Goal: Transaction & Acquisition: Book appointment/travel/reservation

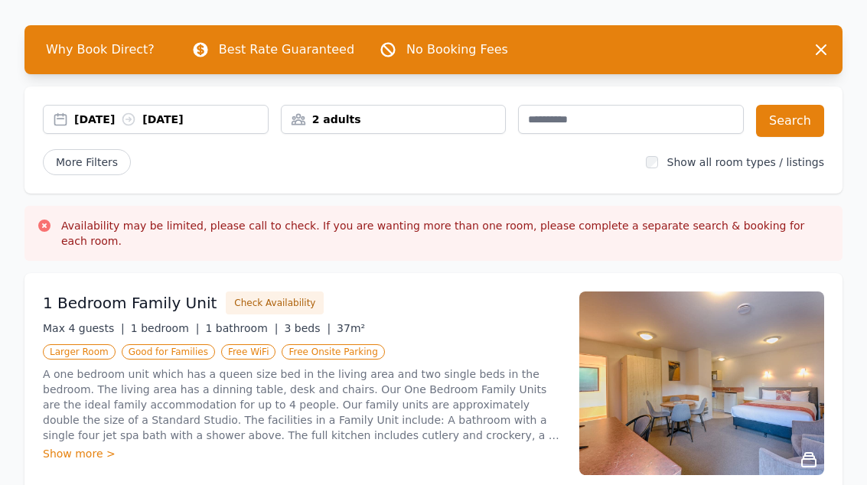
scroll to position [97, 0]
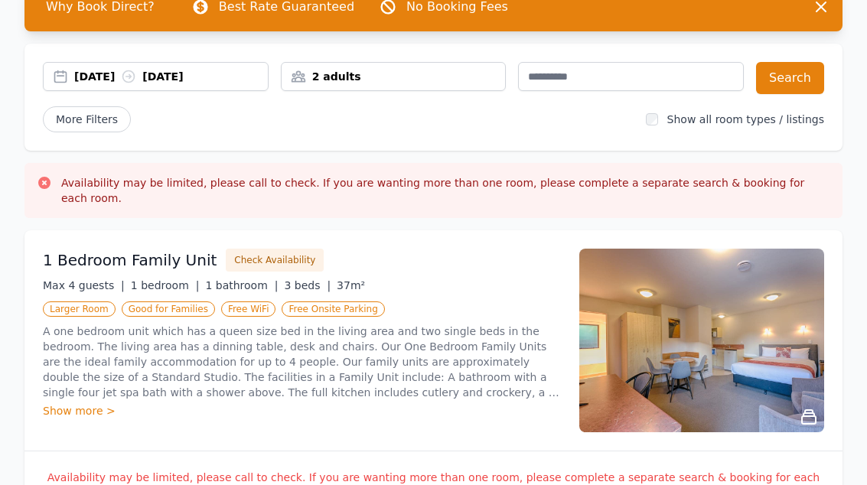
click at [67, 403] on div "Show more >" at bounding box center [302, 410] width 518 height 15
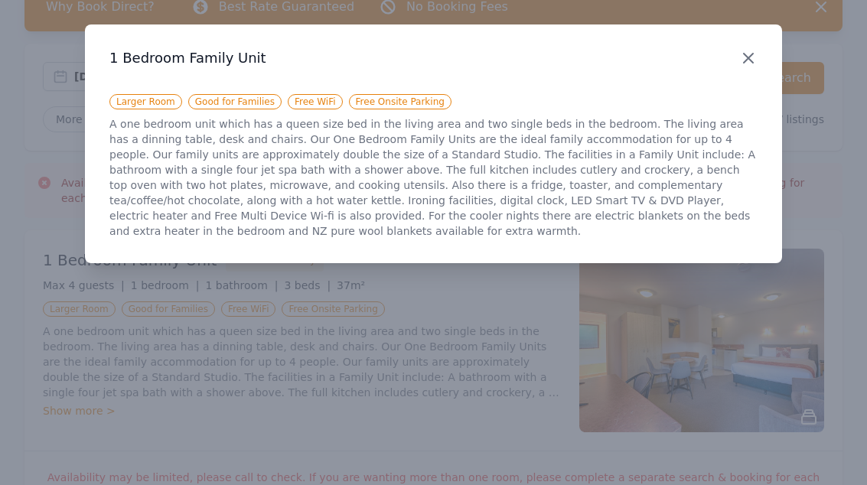
click at [750, 57] on icon "button" at bounding box center [748, 58] width 9 height 9
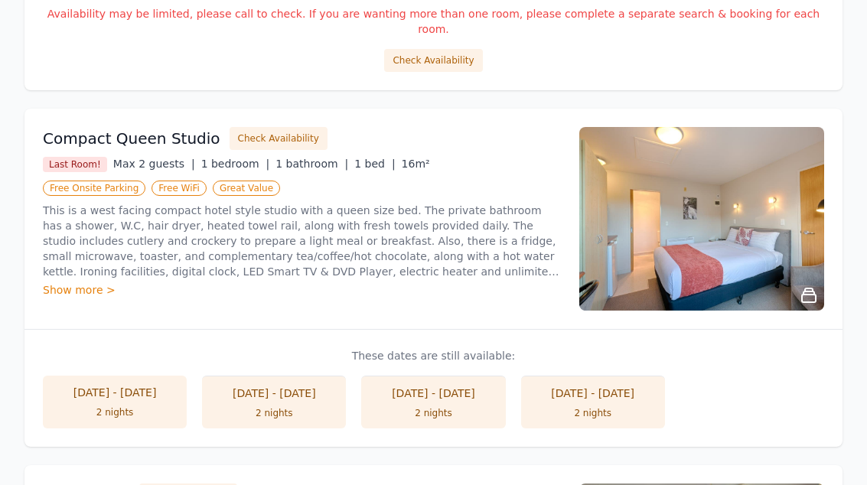
scroll to position [561, 0]
click at [248, 127] on button "Check Availability" at bounding box center [279, 138] width 98 height 23
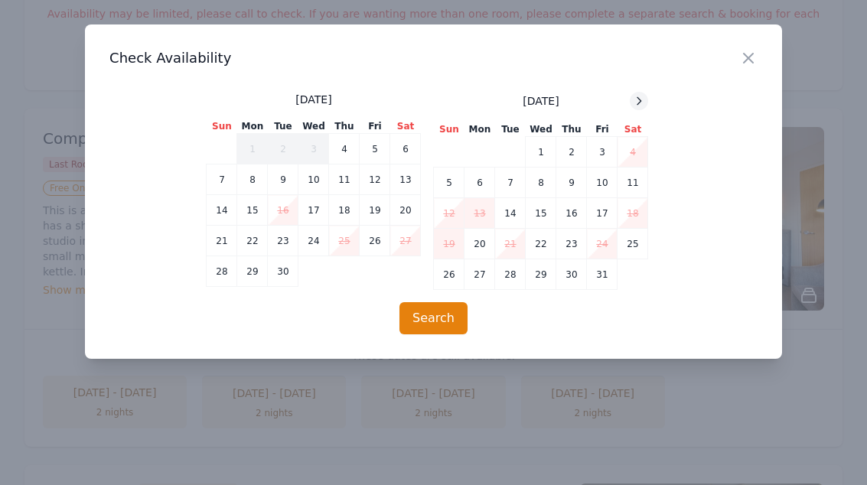
click at [638, 100] on icon at bounding box center [639, 101] width 12 height 12
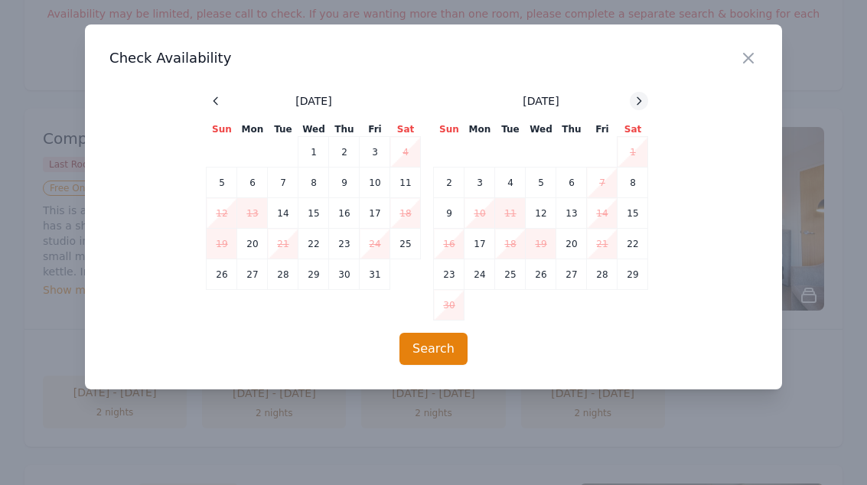
click at [637, 93] on div at bounding box center [639, 101] width 18 height 18
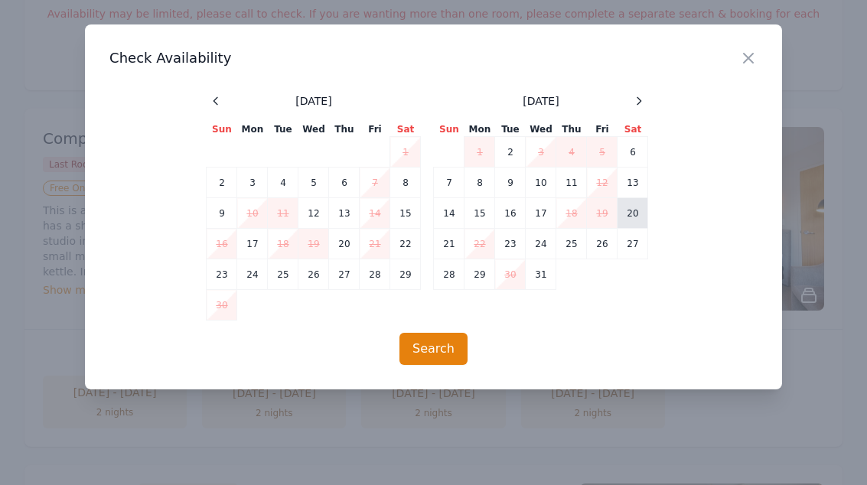
click at [631, 212] on td "20" at bounding box center [633, 213] width 31 height 31
click at [429, 344] on button "Search" at bounding box center [434, 349] width 68 height 32
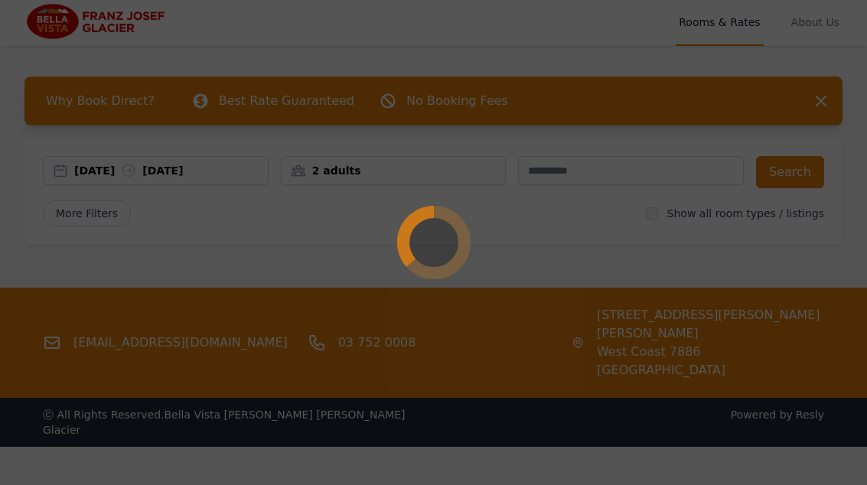
scroll to position [0, 0]
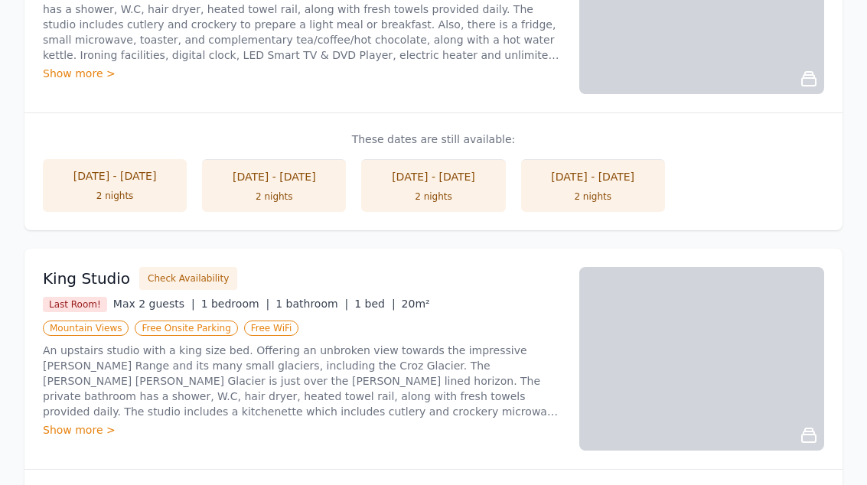
scroll to position [810, 0]
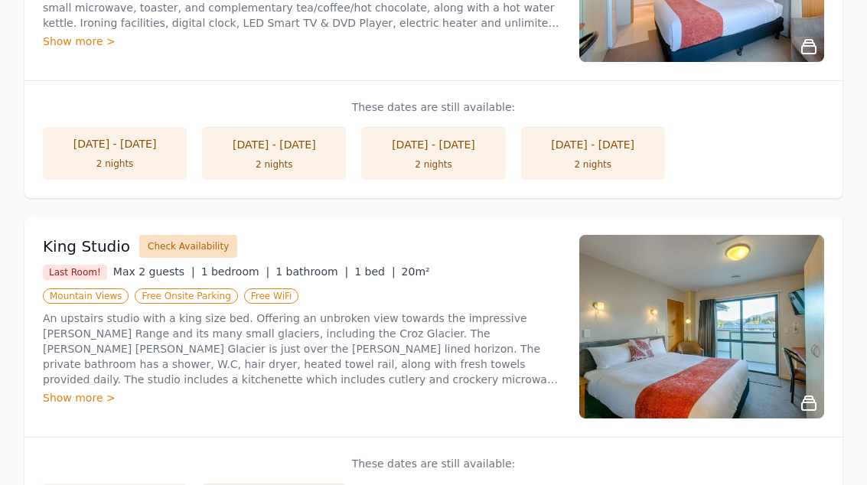
click at [174, 235] on button "Check Availability" at bounding box center [188, 246] width 98 height 23
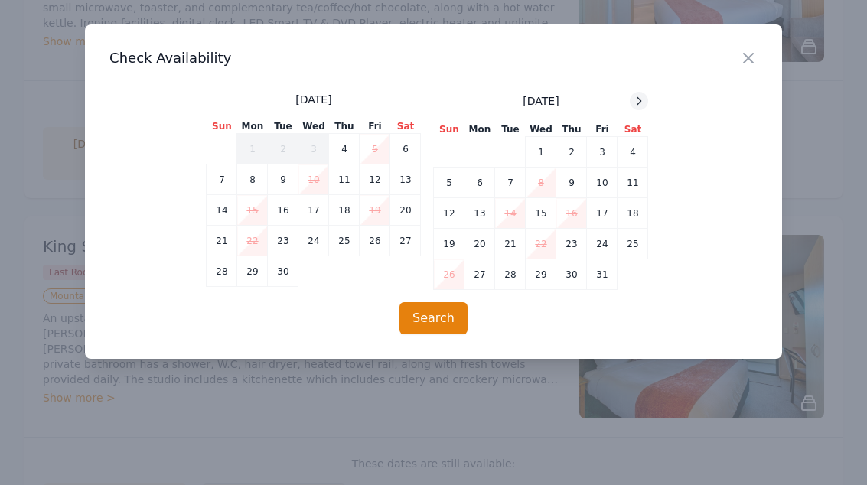
click at [634, 94] on div at bounding box center [639, 101] width 18 height 18
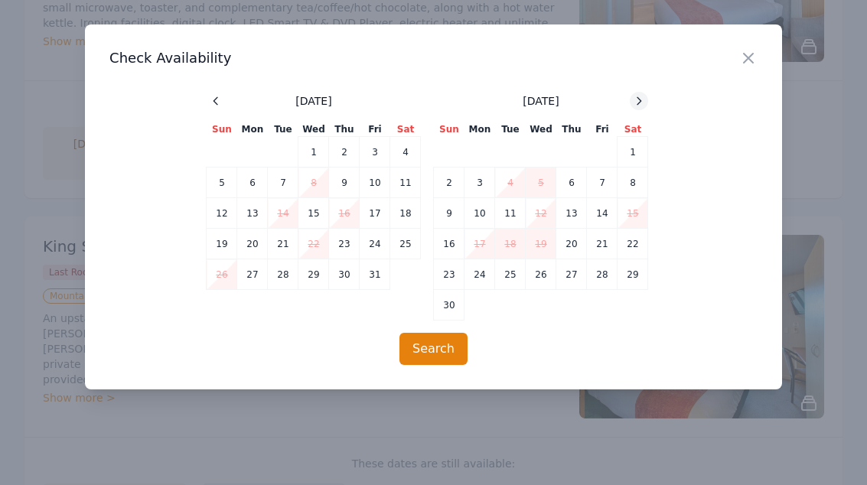
click at [637, 94] on div at bounding box center [639, 101] width 18 height 18
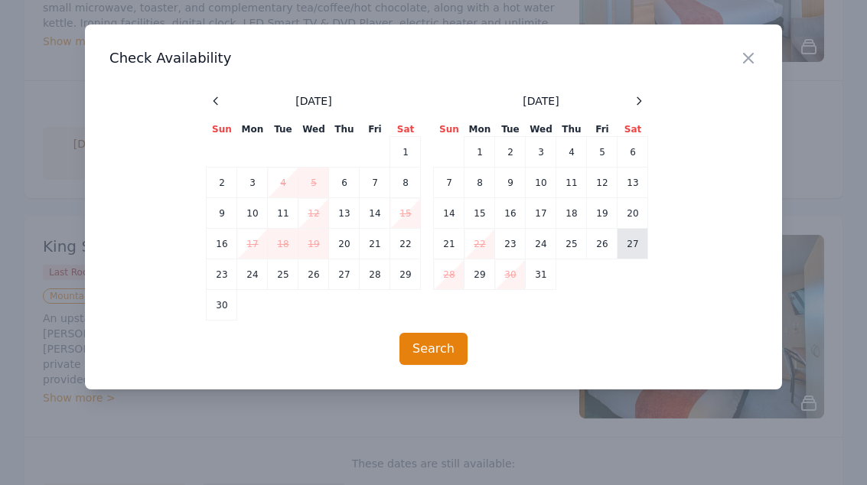
click at [630, 248] on td "27" at bounding box center [633, 244] width 31 height 31
click at [429, 340] on button "Search" at bounding box center [434, 349] width 68 height 32
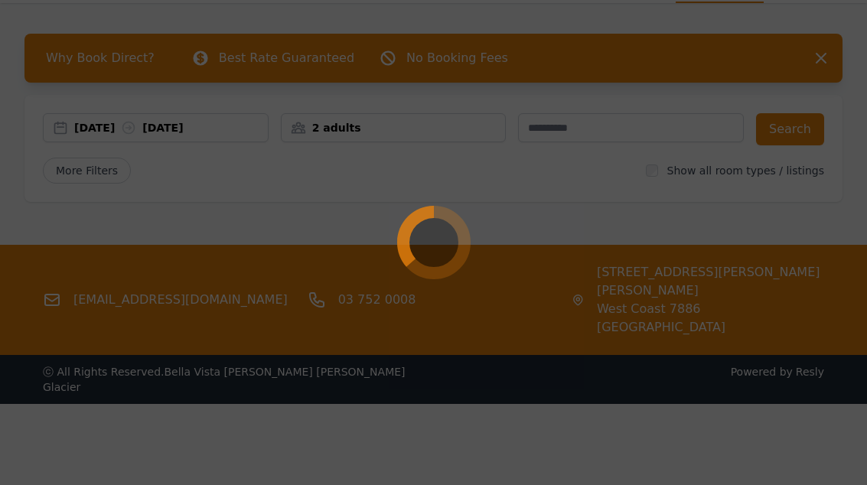
scroll to position [0, 0]
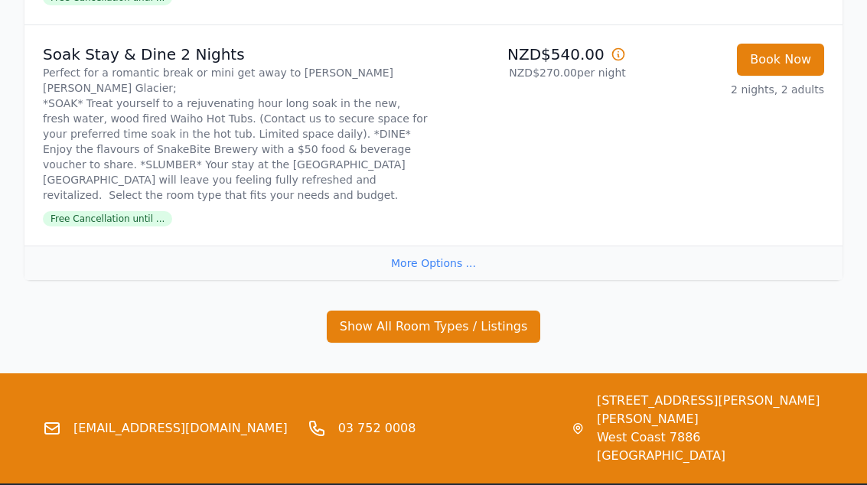
scroll to position [1280, 0]
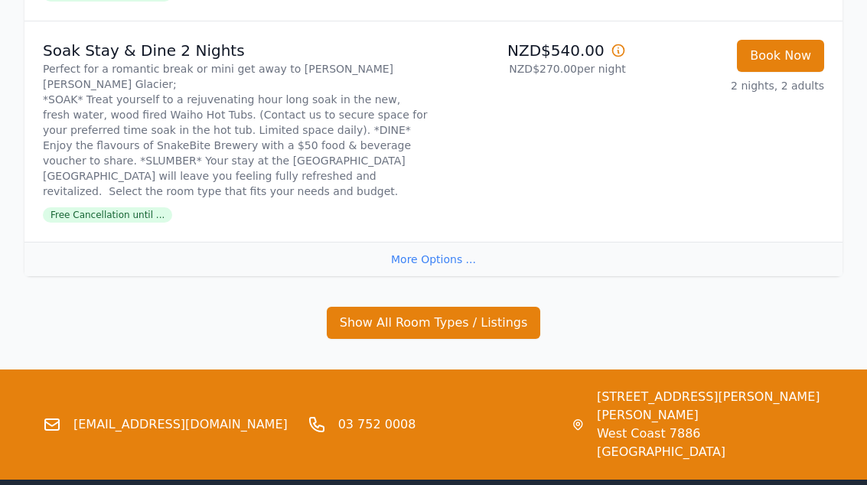
click at [433, 243] on div "More Options ..." at bounding box center [433, 260] width 818 height 34
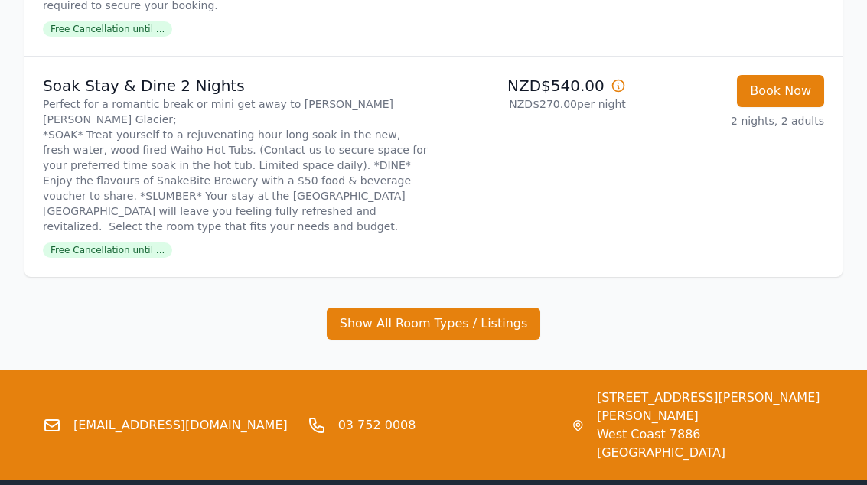
scroll to position [1246, 0]
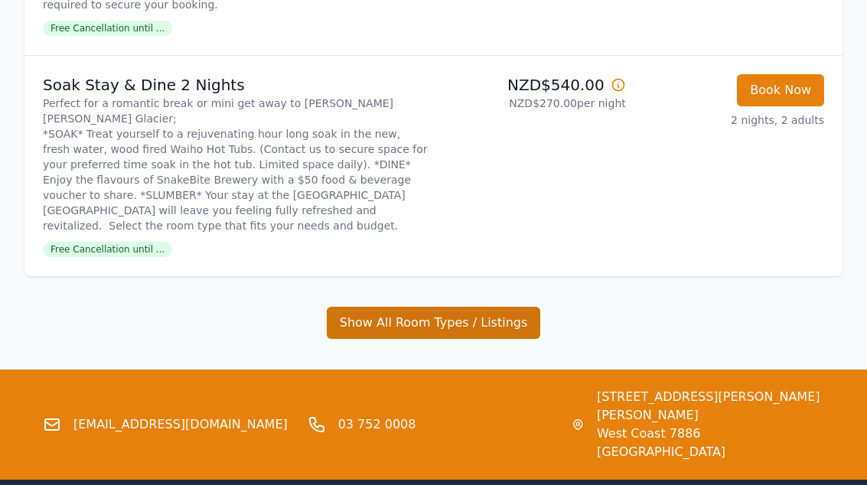
click at [414, 308] on button "Show All Room Types / Listings" at bounding box center [434, 324] width 214 height 32
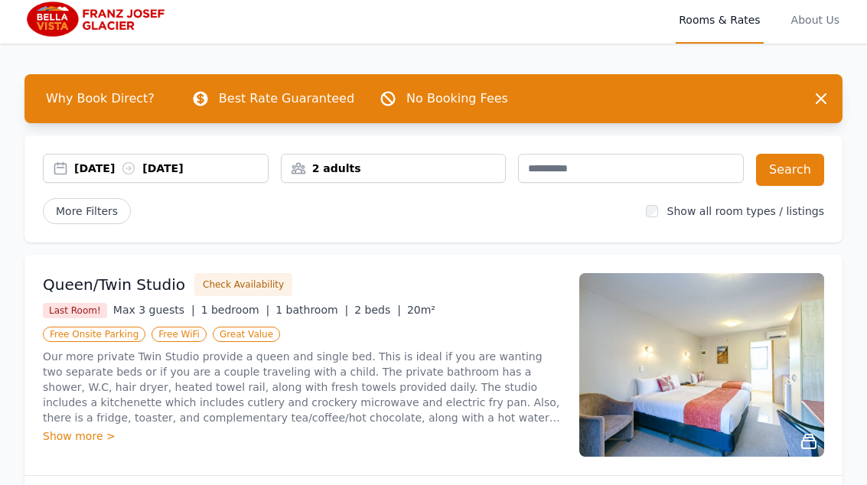
scroll to position [0, 0]
